Goal: Find specific page/section: Find specific page/section

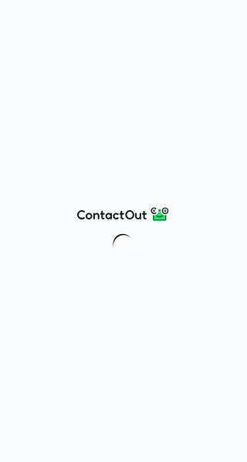
click at [128, 271] on div at bounding box center [123, 231] width 247 height 462
click at [137, 247] on div at bounding box center [123, 231] width 247 height 462
